Goal: Task Accomplishment & Management: Complete application form

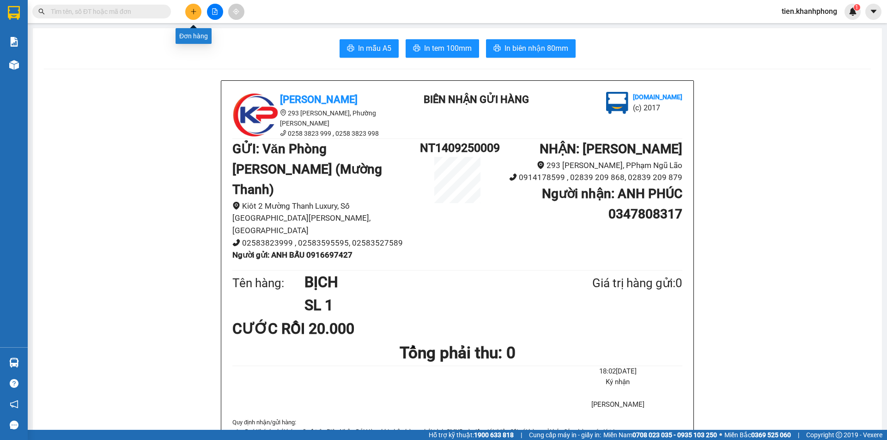
click at [194, 15] on button at bounding box center [193, 12] width 16 height 16
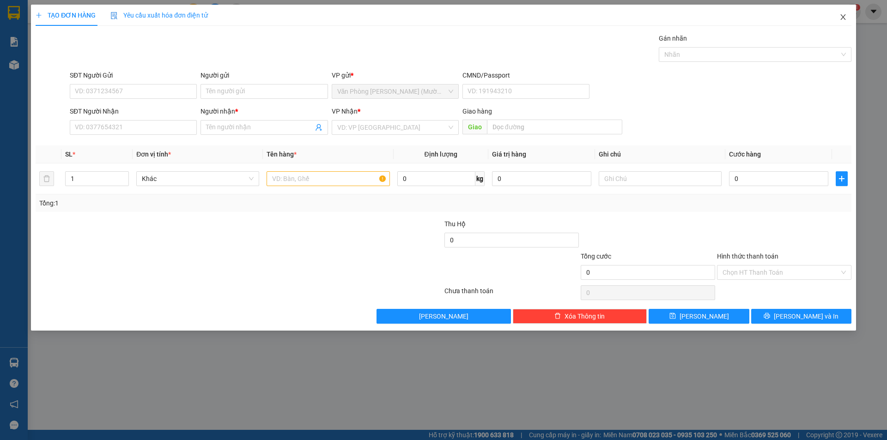
click at [844, 19] on icon "close" at bounding box center [842, 16] width 7 height 7
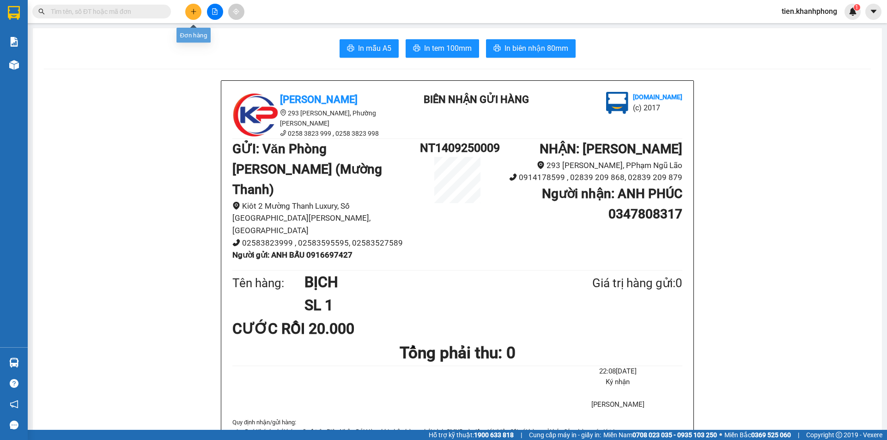
click at [199, 13] on button at bounding box center [193, 12] width 16 height 16
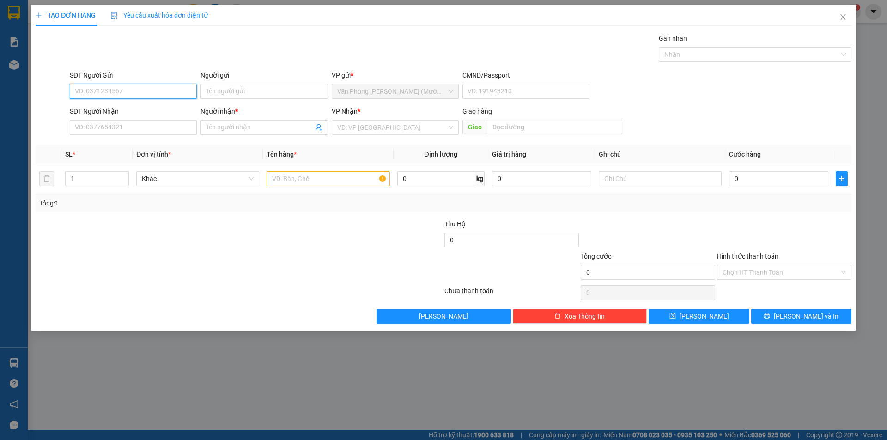
click at [128, 90] on input "SĐT Người Gửi" at bounding box center [133, 91] width 127 height 15
click at [382, 380] on div "TẠO ĐƠN HÀNG Yêu cầu xuất hóa đơn điện tử Transit Pickup Surcharge Ids Transit …" at bounding box center [443, 220] width 887 height 440
